Goal: Transaction & Acquisition: Purchase product/service

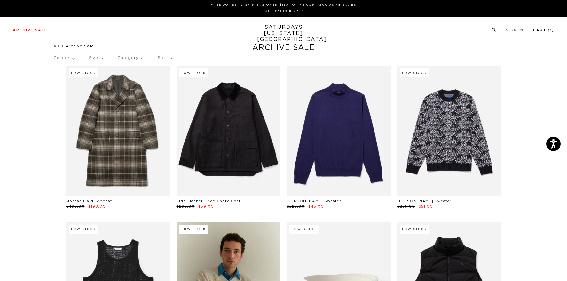
click at [541, 30] on link "Cart ( 1 )" at bounding box center [543, 30] width 21 height 4
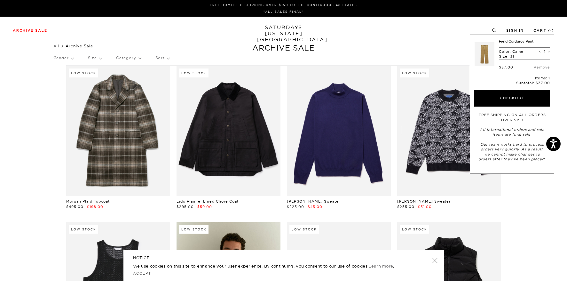
click at [405, 40] on div "Archive Sale Men's Tees Shirts Shorts Swim Knitwear Pants Sweats Women's" at bounding box center [283, 30] width 567 height 27
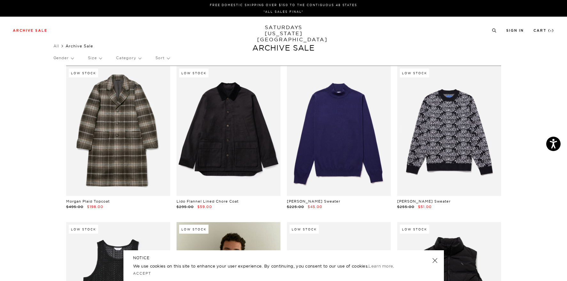
click at [102, 58] on p "Size" at bounding box center [95, 58] width 14 height 15
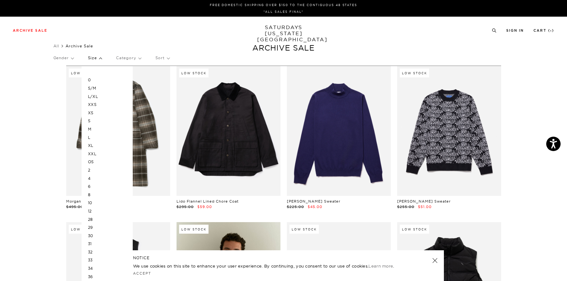
click at [91, 126] on p "M" at bounding box center [107, 129] width 38 height 8
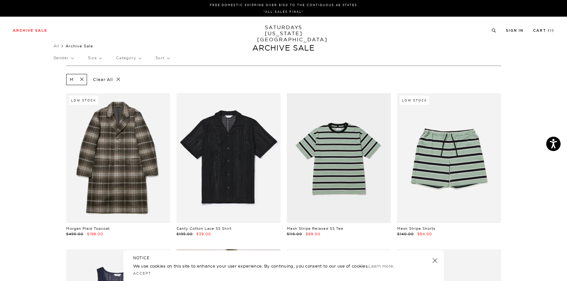
click at [102, 57] on p "Size" at bounding box center [95, 58] width 14 height 15
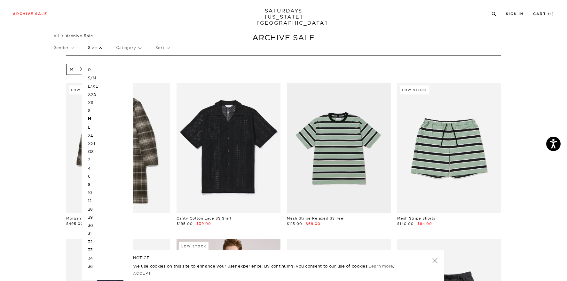
scroll to position [14, 0]
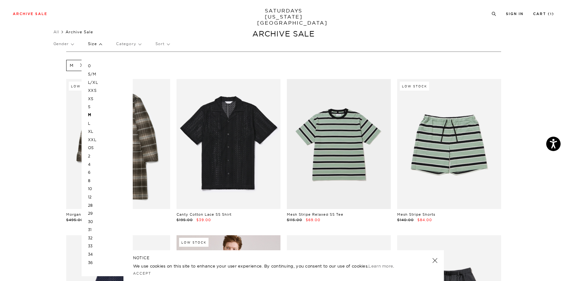
click at [93, 234] on p "32" at bounding box center [107, 238] width 38 height 8
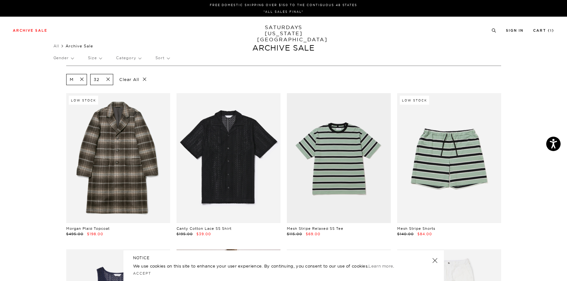
click at [99, 59] on p "Size" at bounding box center [95, 58] width 14 height 15
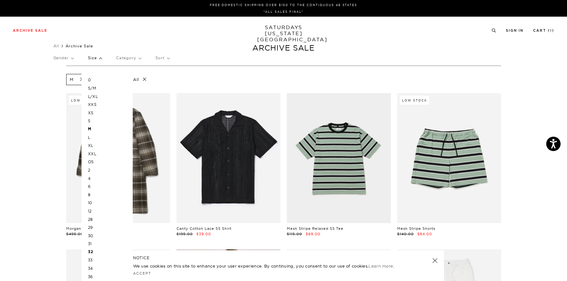
click at [92, 159] on p "OS" at bounding box center [107, 162] width 38 height 8
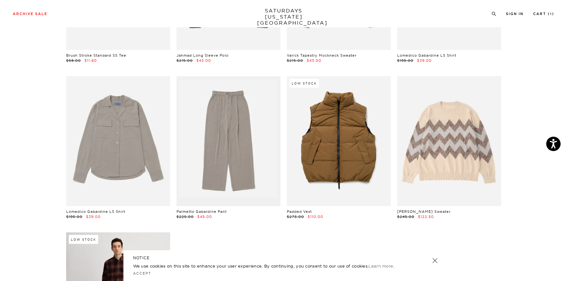
scroll to position [2201, 0]
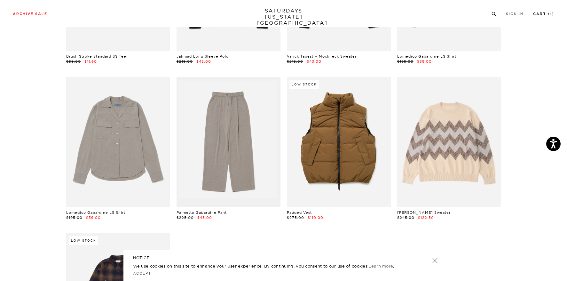
click at [541, 13] on link "Cart ( 1 )" at bounding box center [543, 14] width 21 height 4
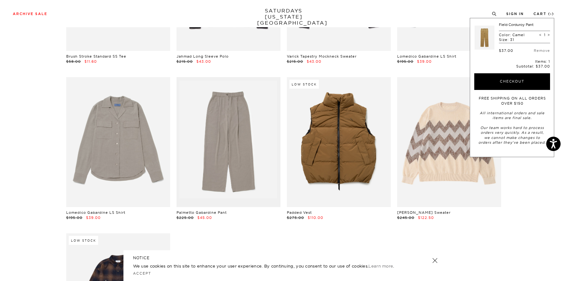
click at [482, 39] on link at bounding box center [484, 37] width 20 height 30
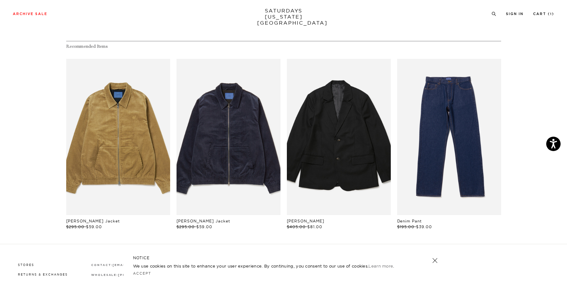
scroll to position [366, 1]
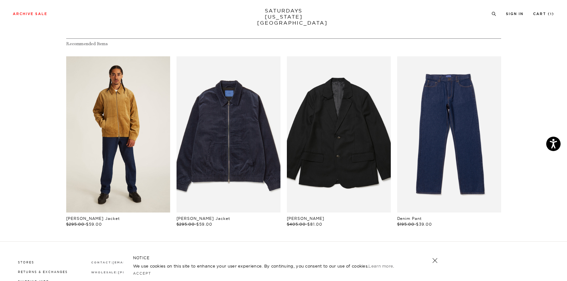
click at [119, 89] on link "files/U32417JA03-CAMEL_04.jpg" at bounding box center [118, 134] width 104 height 156
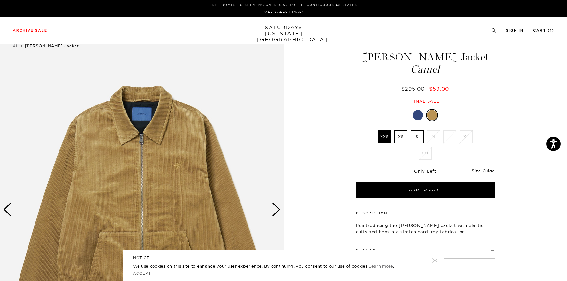
click at [416, 113] on div at bounding box center [418, 115] width 10 height 10
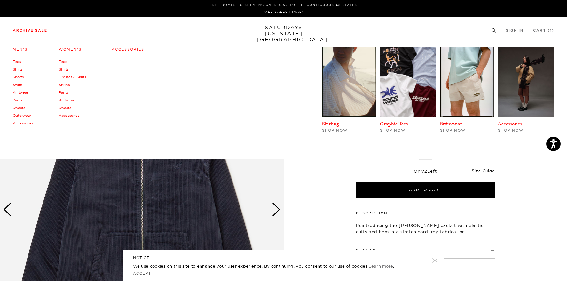
click at [39, 30] on link "Archive Sale" at bounding box center [30, 31] width 35 height 4
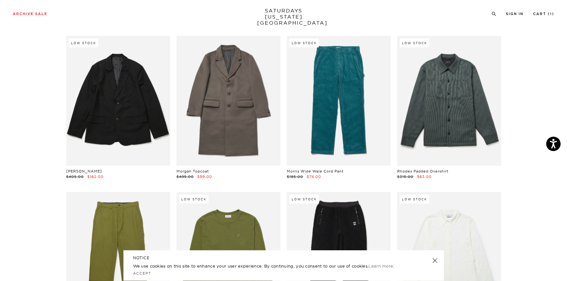
scroll to position [4711, 1]
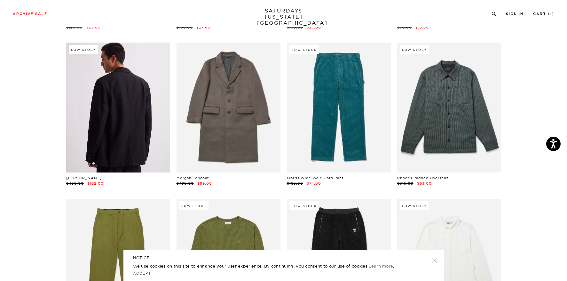
click at [116, 66] on link at bounding box center [118, 108] width 104 height 130
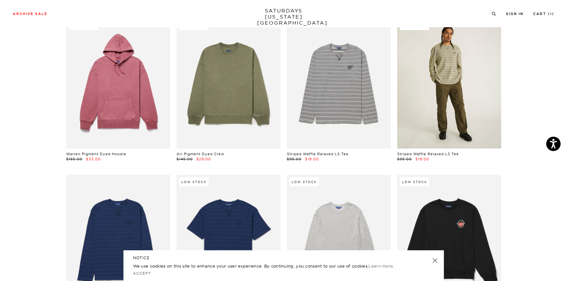
scroll to position [7545, 0]
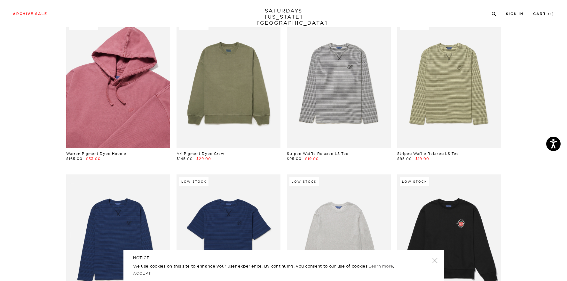
click at [121, 64] on link at bounding box center [118, 83] width 104 height 130
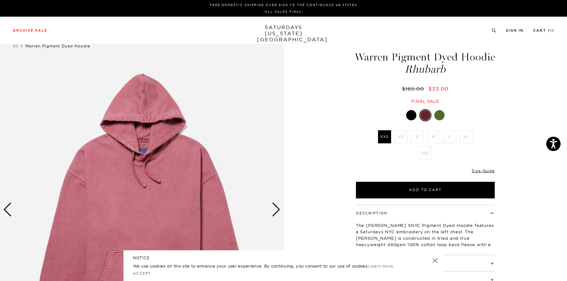
click at [443, 120] on div at bounding box center [439, 115] width 10 height 10
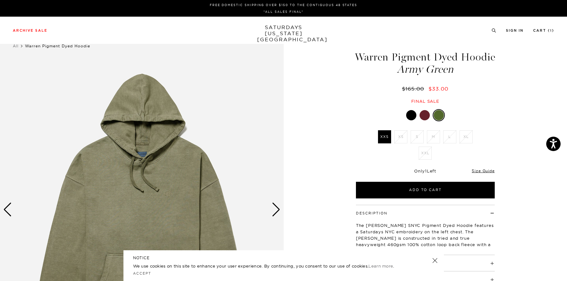
click at [408, 120] on div at bounding box center [411, 115] width 10 height 10
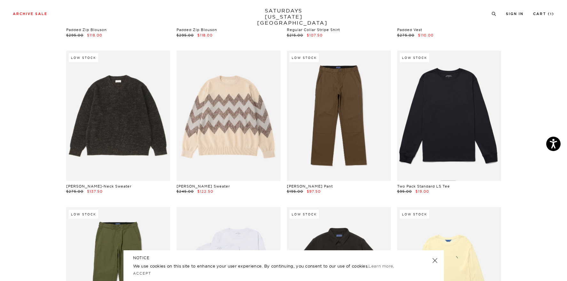
scroll to position [8606, 0]
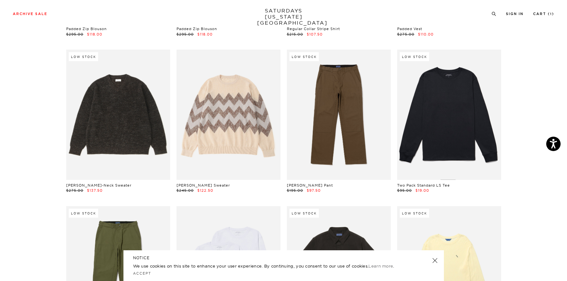
click at [451, 105] on link at bounding box center [449, 115] width 104 height 130
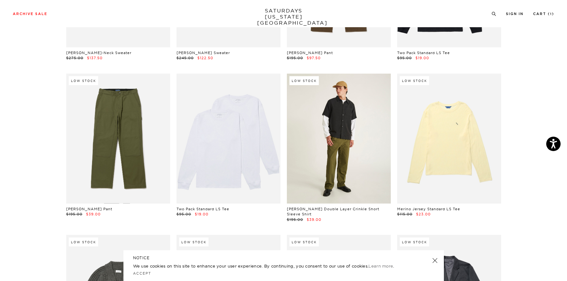
scroll to position [8735, 0]
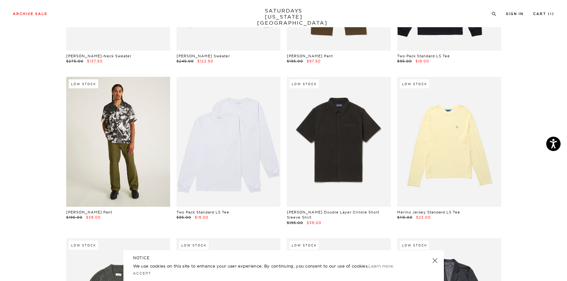
click at [123, 94] on link at bounding box center [118, 142] width 104 height 130
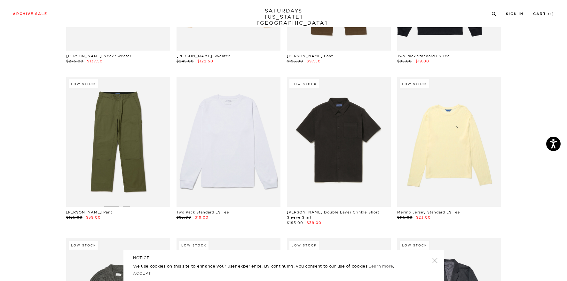
click at [223, 159] on link at bounding box center [228, 142] width 104 height 130
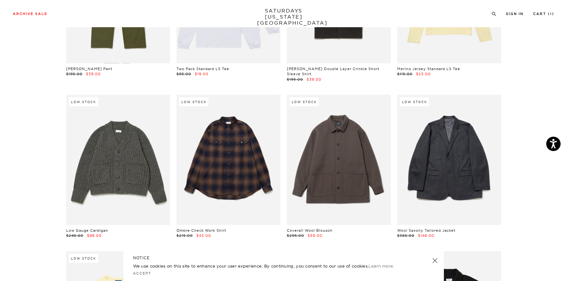
scroll to position [8881, 0]
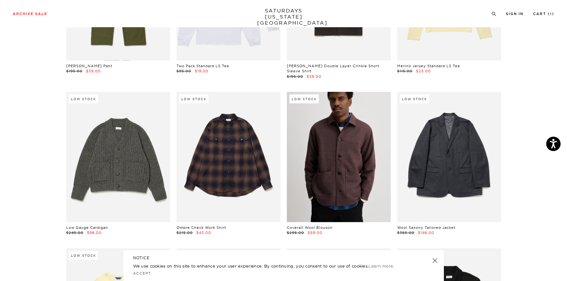
click at [324, 139] on link at bounding box center [339, 157] width 104 height 130
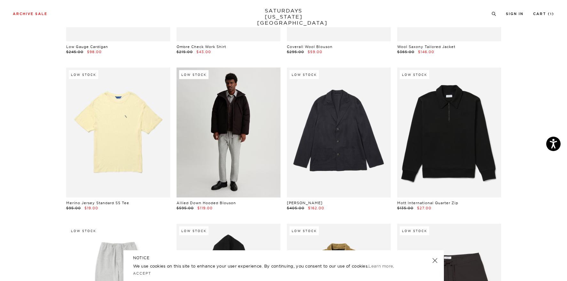
scroll to position [9062, 0]
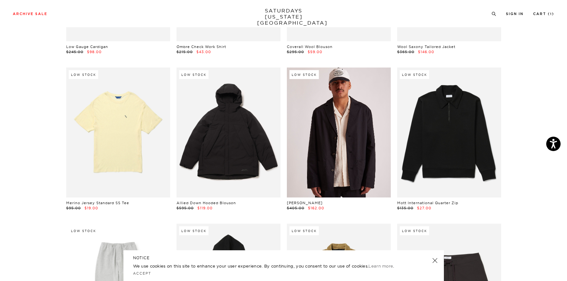
click at [347, 117] on link at bounding box center [339, 132] width 104 height 130
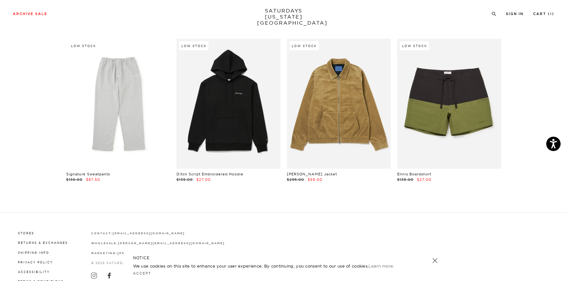
scroll to position [9246, 0]
drag, startPoint x: 537, startPoint y: 13, endPoint x: 518, endPoint y: 15, distance: 19.3
click at [537, 13] on link "Cart ( 1 )" at bounding box center [543, 14] width 21 height 4
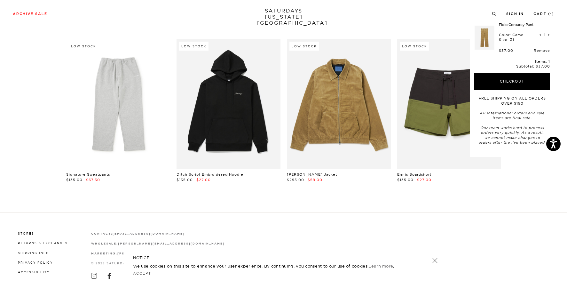
click at [540, 48] on link "Remove" at bounding box center [542, 50] width 16 height 4
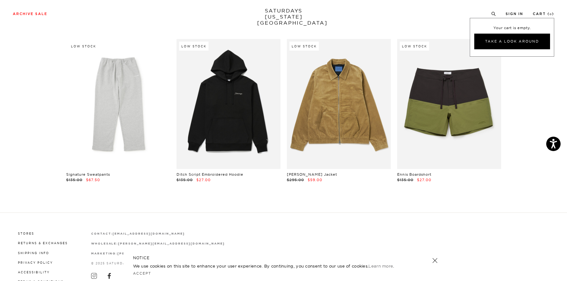
click at [419, 18] on div "Archive Sale Men's Tees Shirts Shorts Swim Knitwear Pants Sweats Women's" at bounding box center [283, 13] width 567 height 27
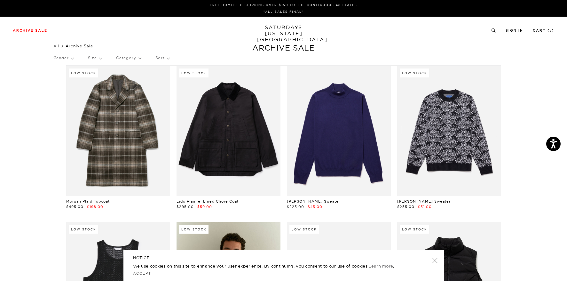
scroll to position [0, 0]
click at [280, 31] on link "SATURDAYS NEW YORK CITY" at bounding box center [283, 33] width 53 height 18
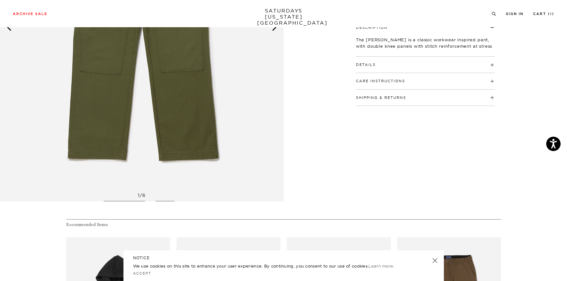
scroll to position [146, 0]
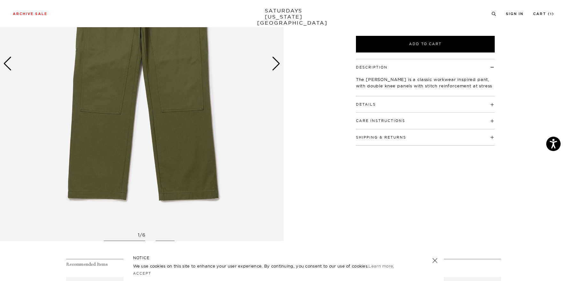
click at [272, 70] on div "Next slide" at bounding box center [276, 64] width 9 height 14
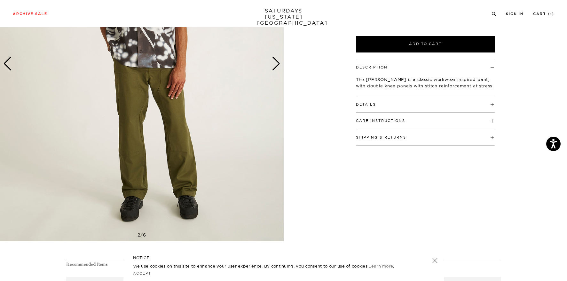
click at [272, 70] on div "Next slide" at bounding box center [276, 64] width 9 height 14
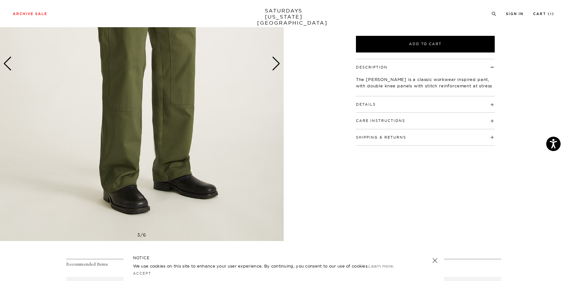
click at [272, 70] on div "Next slide" at bounding box center [276, 64] width 9 height 14
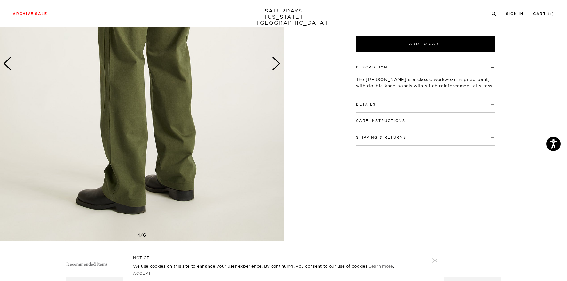
click at [272, 70] on div "Next slide" at bounding box center [276, 64] width 9 height 14
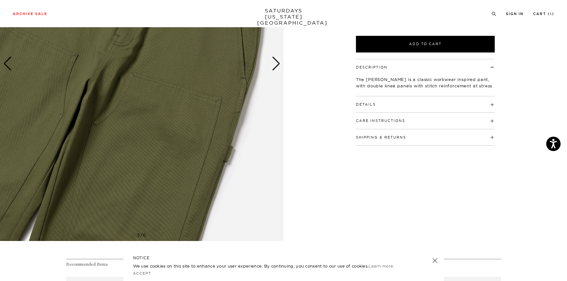
click at [272, 70] on div "Next slide" at bounding box center [276, 64] width 9 height 14
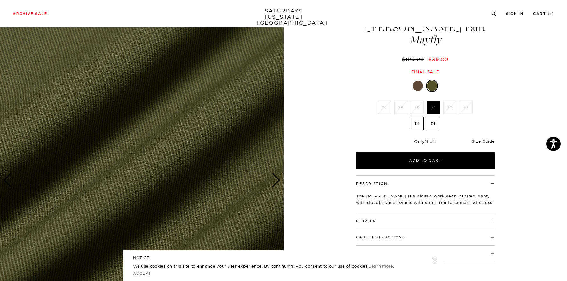
scroll to position [32, 1]
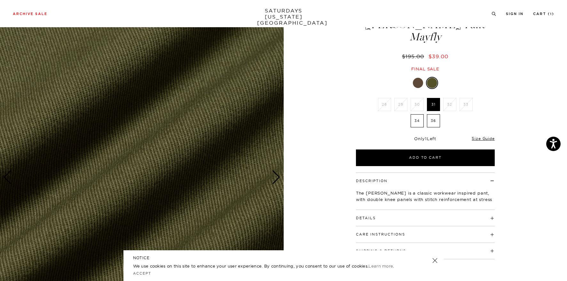
click at [415, 81] on div at bounding box center [418, 83] width 10 height 10
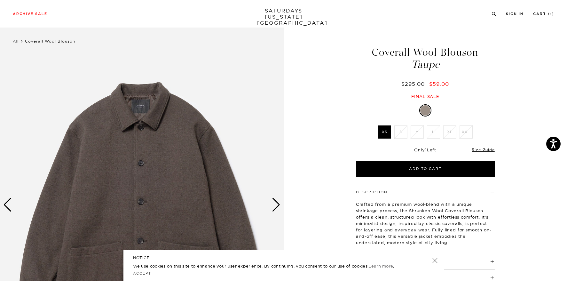
scroll to position [6, 0]
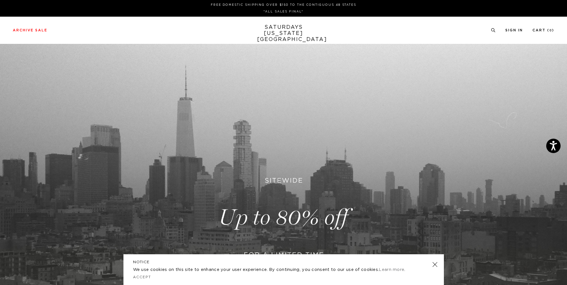
click at [273, 29] on link "SATURDAYS [US_STATE][GEOGRAPHIC_DATA]" at bounding box center [283, 33] width 53 height 18
